Goal: Information Seeking & Learning: Learn about a topic

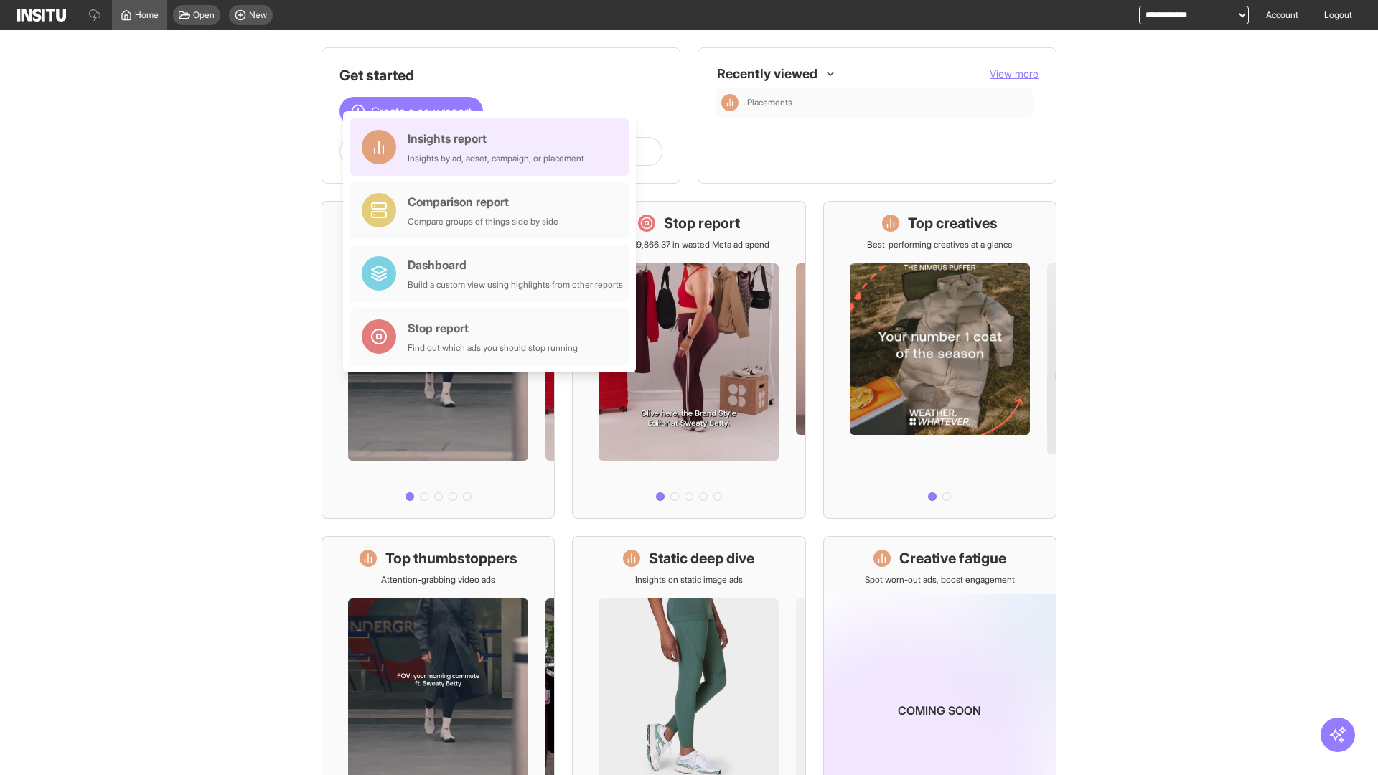
click at [493, 147] on div "Insights report Insights by ad, adset, campaign, or placement" at bounding box center [496, 147] width 177 height 34
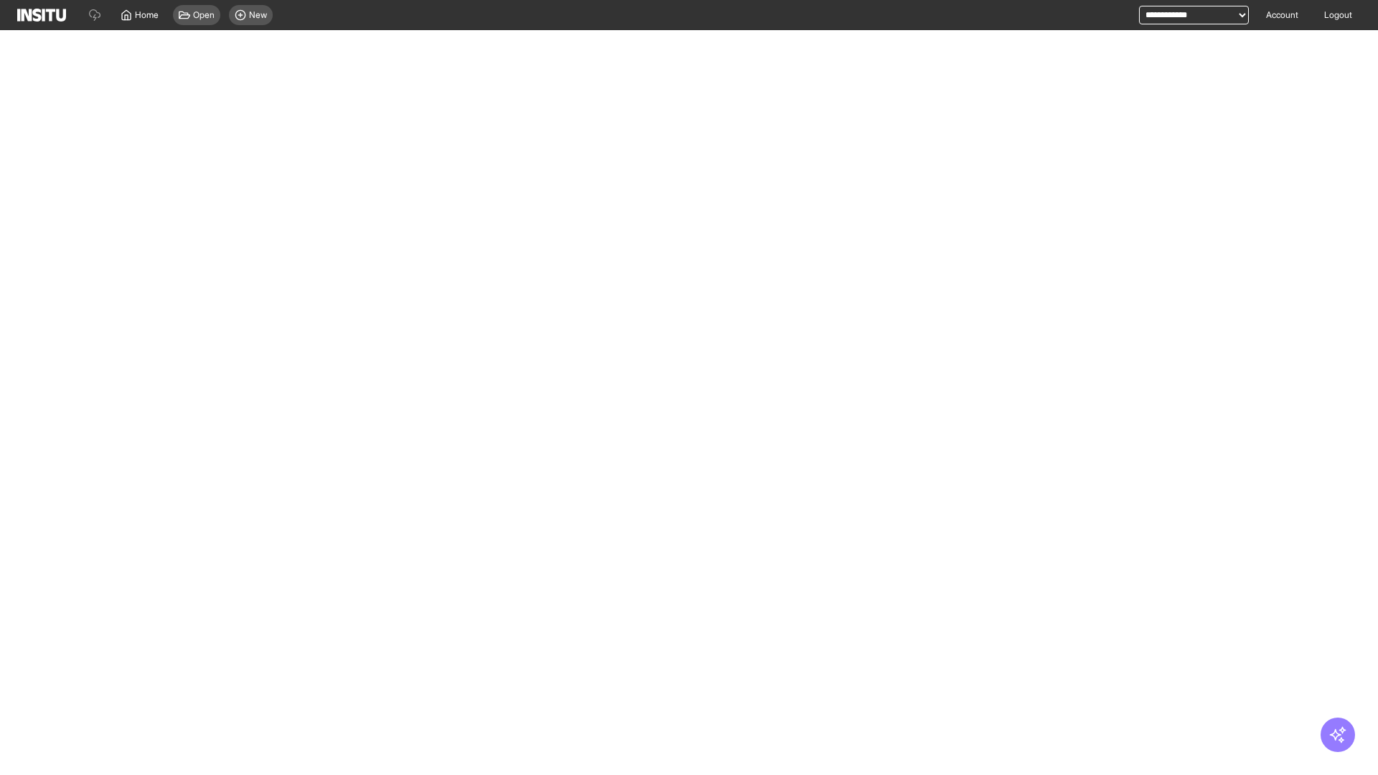
select select "**"
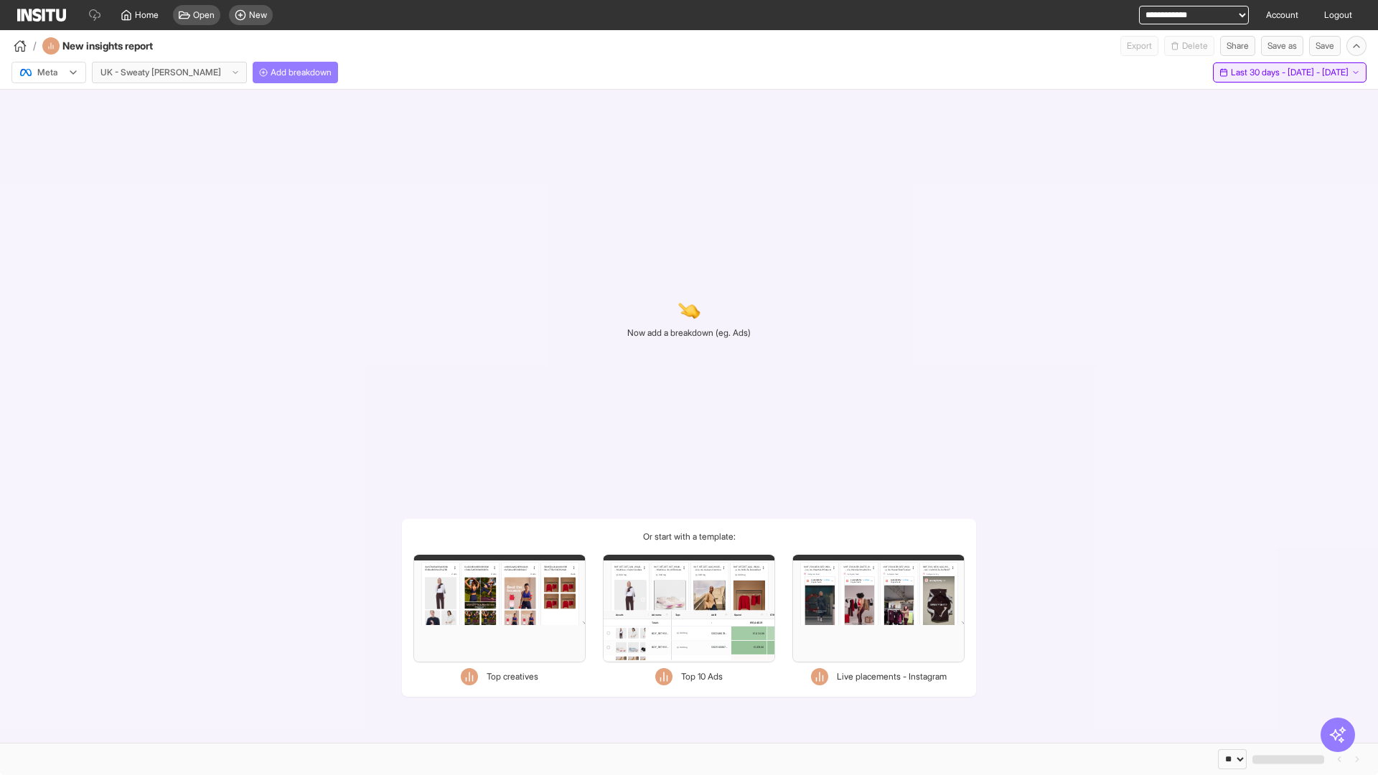
click at [1256, 72] on span "Last 30 days - [DATE] - [DATE]" at bounding box center [1290, 72] width 118 height 11
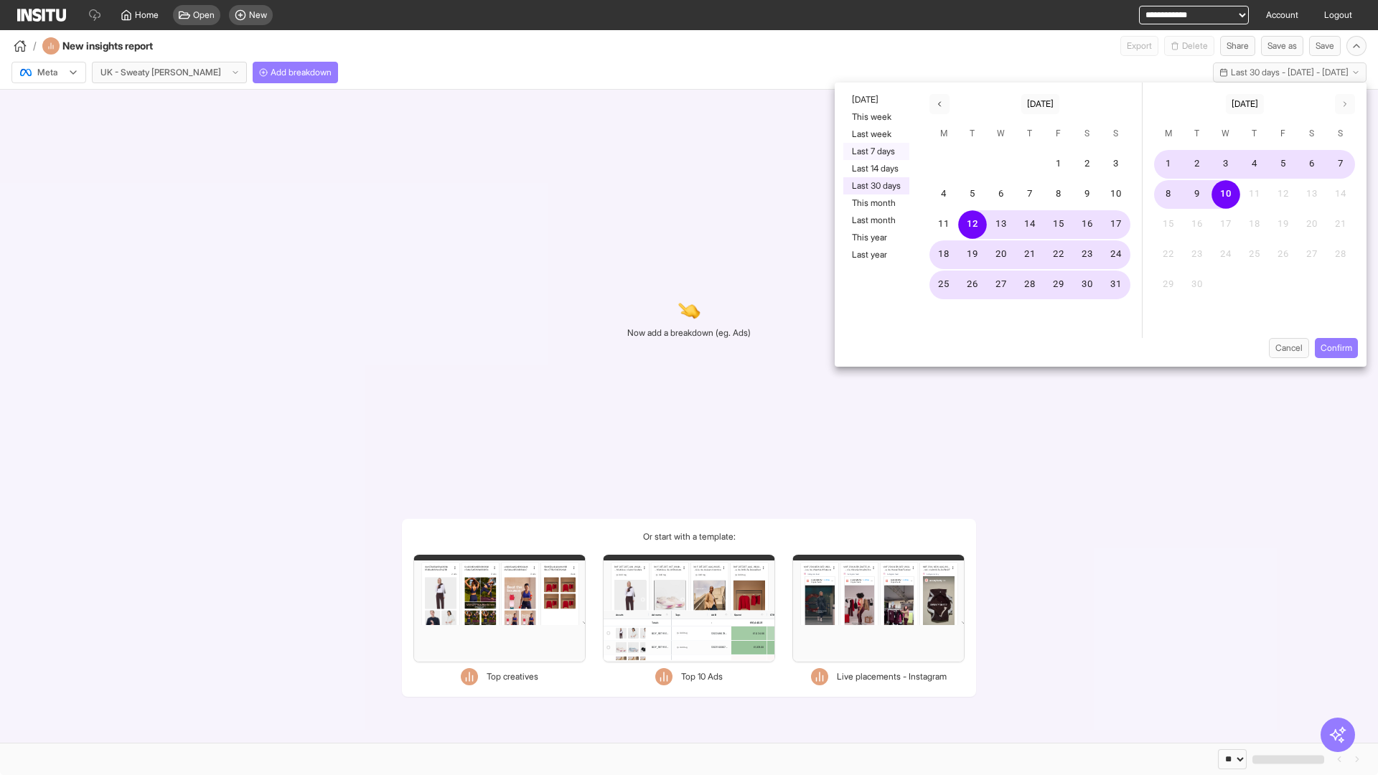
click at [875, 151] on button "Last 7 days" at bounding box center [876, 151] width 66 height 17
